Goal: Task Accomplishment & Management: Manage account settings

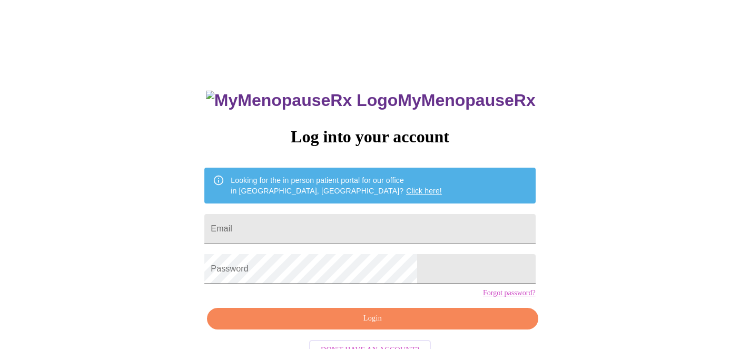
scroll to position [33, 0]
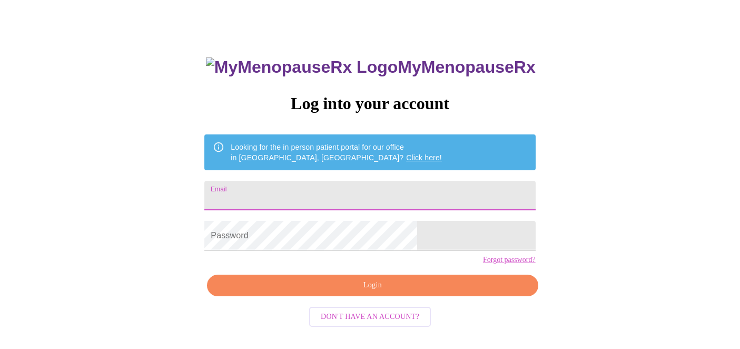
click at [343, 186] on input "Email" at bounding box center [369, 196] width 331 height 30
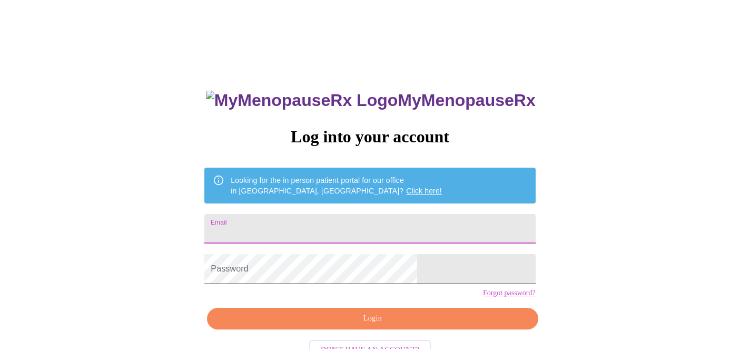
click at [325, 223] on input "Email" at bounding box center [369, 229] width 331 height 30
type input "ttompkins@barrington220.org"
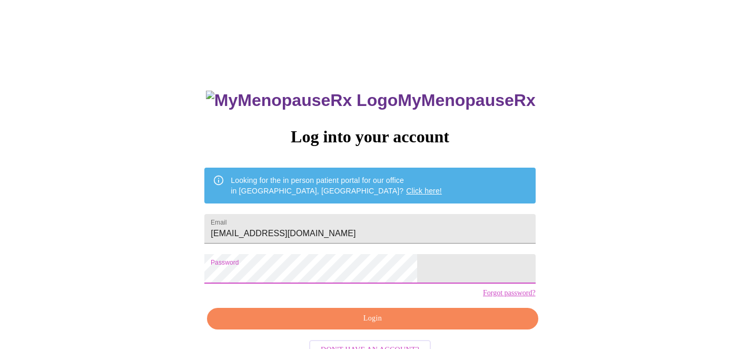
click at [382, 325] on span "Login" at bounding box center [372, 318] width 307 height 13
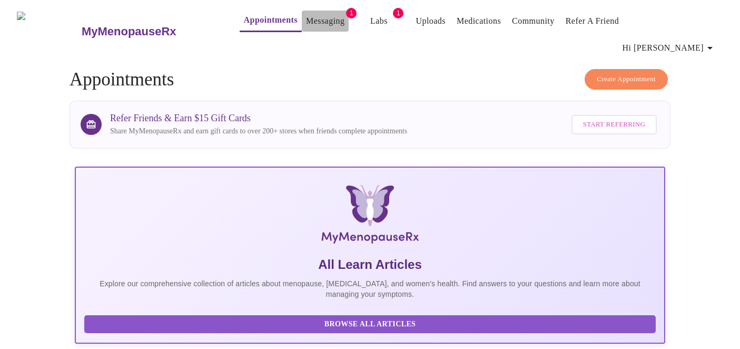
click at [306, 23] on link "Messaging" at bounding box center [325, 21] width 38 height 15
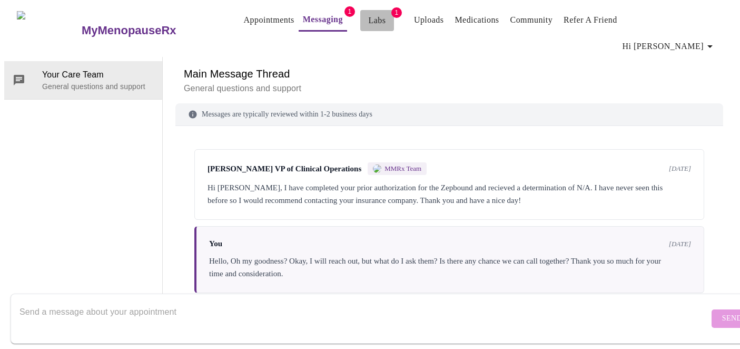
click at [366, 23] on span "Labs" at bounding box center [377, 20] width 25 height 15
click at [391, 13] on span "1" at bounding box center [396, 12] width 11 height 11
click at [368, 25] on span "Labs" at bounding box center [377, 20] width 25 height 15
click at [380, 10] on span "Appointments Messaging 1 Labs 1 Uploads Medications Community Refer a Friend Hi…" at bounding box center [471, 30] width 505 height 53
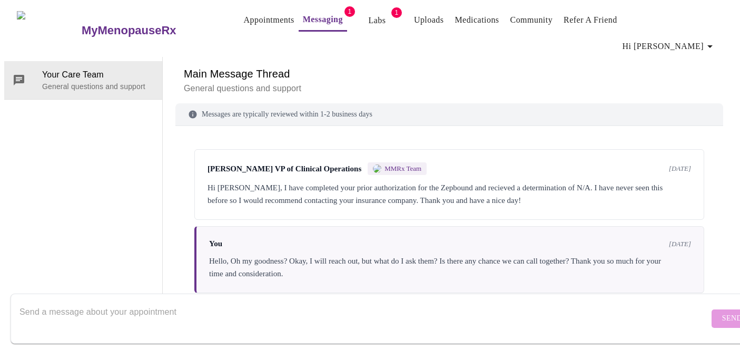
click at [391, 13] on span "1" at bounding box center [396, 12] width 11 height 11
click at [303, 24] on link "Messaging" at bounding box center [323, 19] width 40 height 15
click at [368, 23] on link "Labs" at bounding box center [376, 20] width 17 height 15
